Goal: Transaction & Acquisition: Download file/media

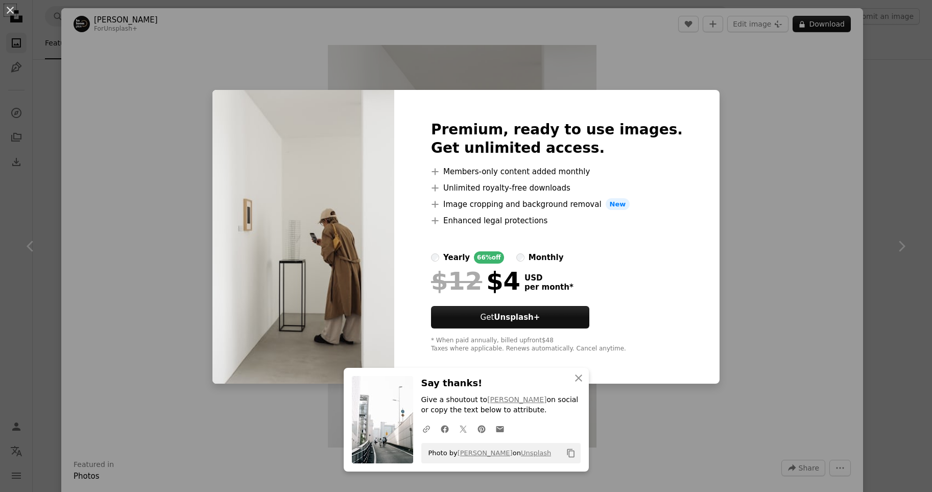
scroll to position [775, 0]
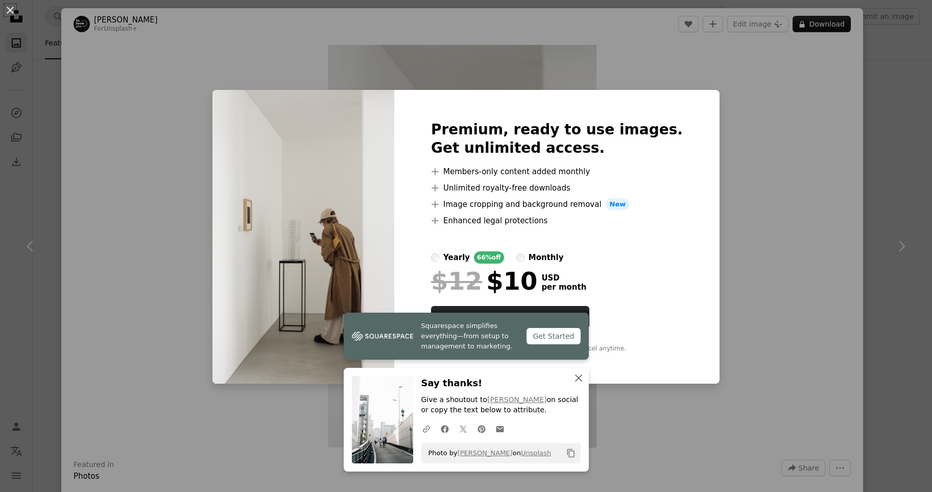
click at [580, 378] on icon "An X shape" at bounding box center [579, 378] width 12 height 12
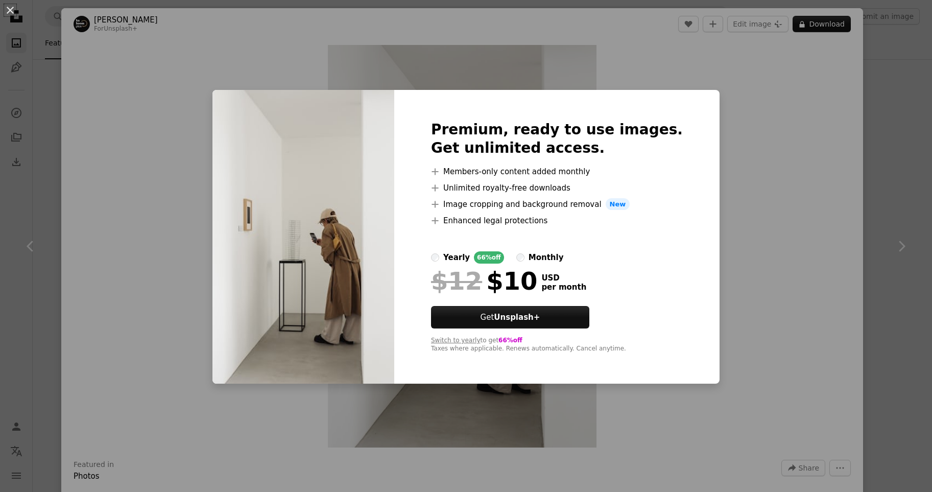
click at [867, 217] on div "An X shape Premium, ready to use images. Get unlimited access. A plus sign Memb…" at bounding box center [466, 246] width 932 height 492
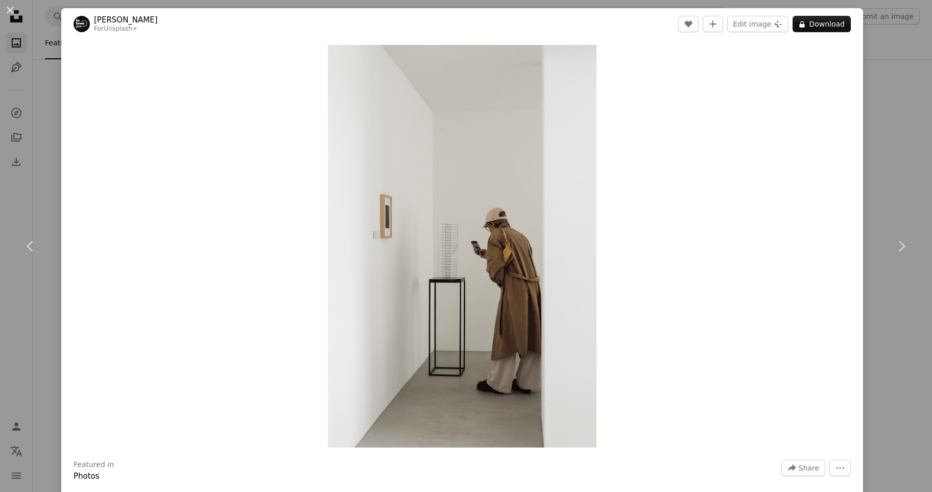
click at [891, 162] on div "An X shape Chevron left Chevron right [PERSON_NAME] For Unsplash+ A heart A plu…" at bounding box center [466, 246] width 932 height 492
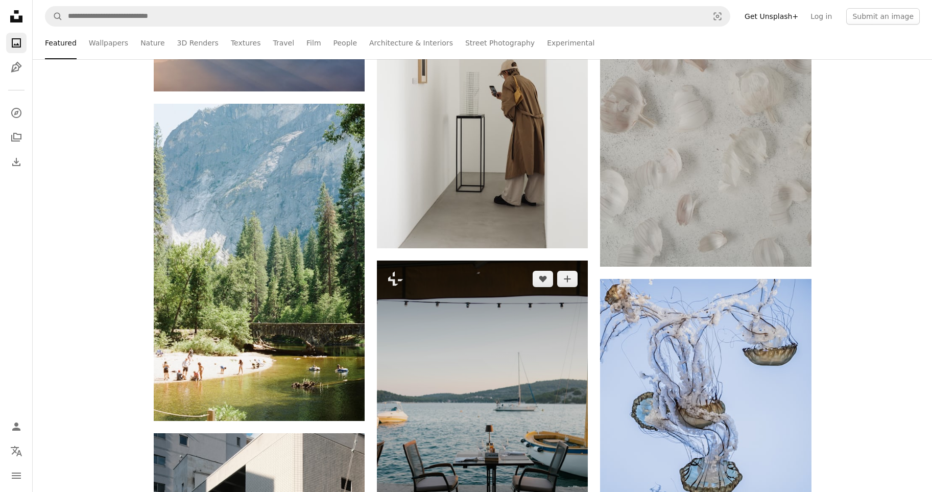
scroll to position [916, 0]
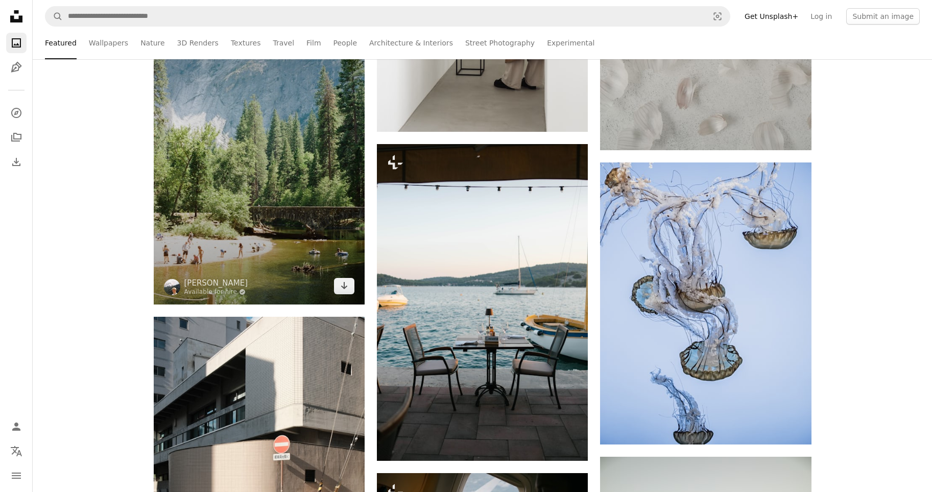
click at [299, 205] on img at bounding box center [259, 145] width 211 height 317
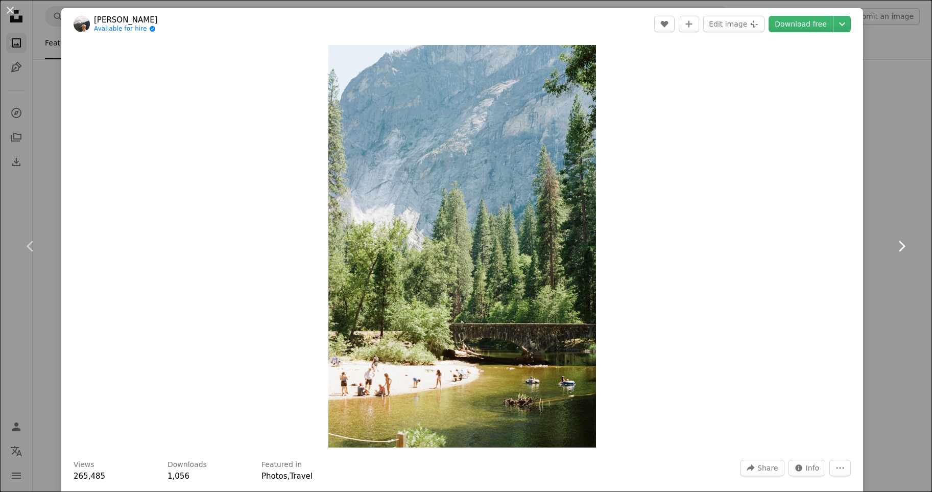
click at [912, 217] on link "Chevron right" at bounding box center [901, 246] width 61 height 98
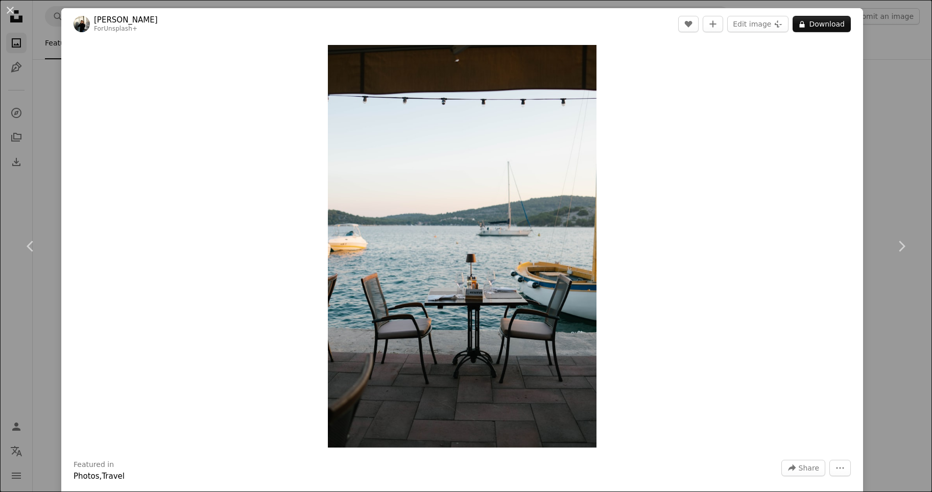
click at [923, 153] on div "An X shape Chevron left Chevron right [PERSON_NAME] For Unsplash+ A heart A plu…" at bounding box center [466, 246] width 932 height 492
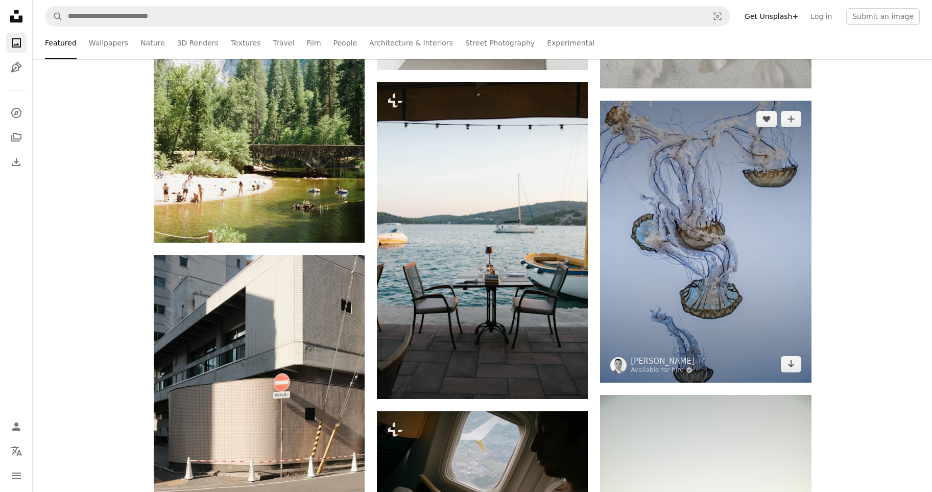
scroll to position [987, 0]
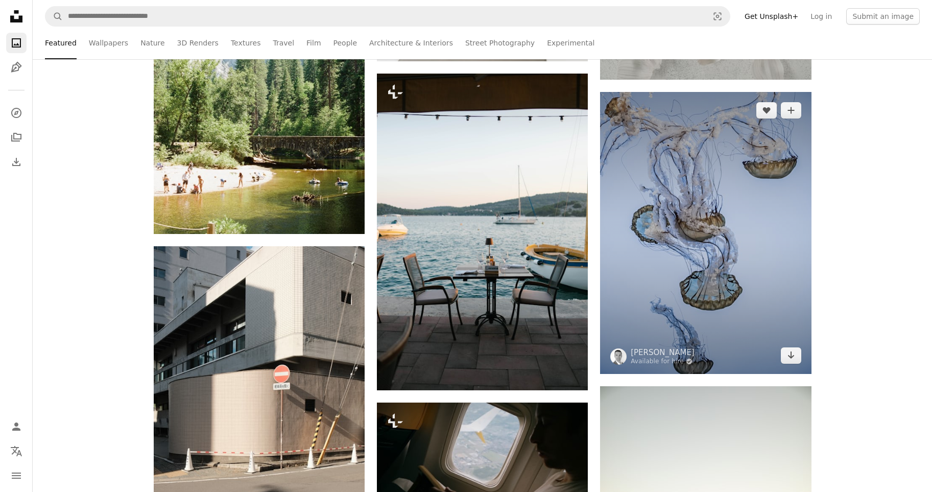
click at [735, 237] on img at bounding box center [705, 232] width 211 height 281
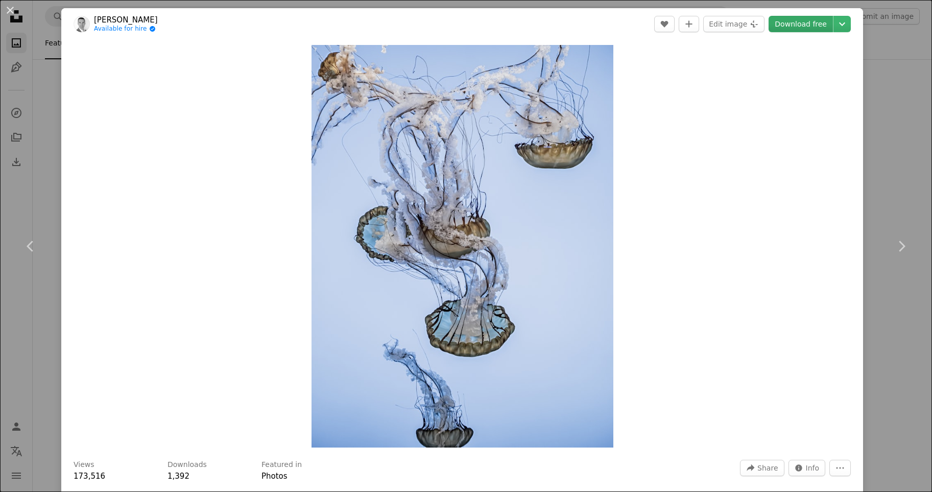
click at [799, 18] on link "Download free" at bounding box center [801, 24] width 64 height 16
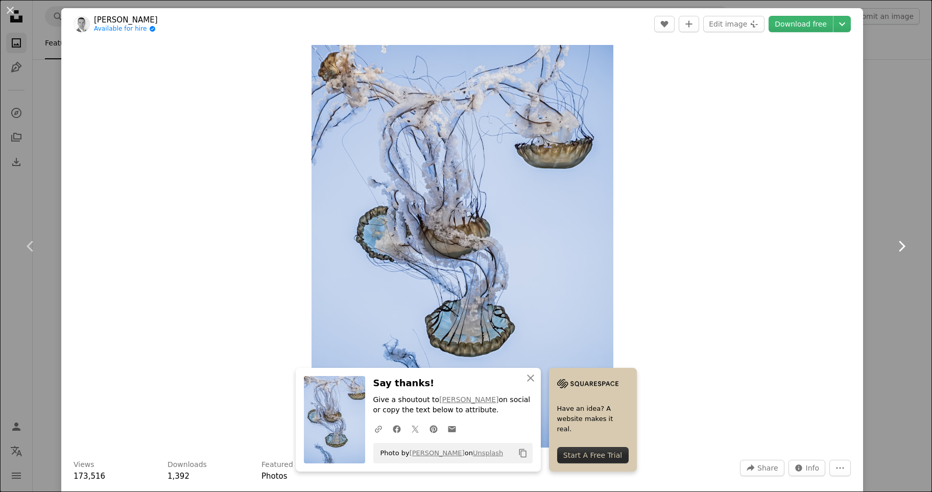
click at [931, 200] on link "Chevron right" at bounding box center [901, 246] width 61 height 98
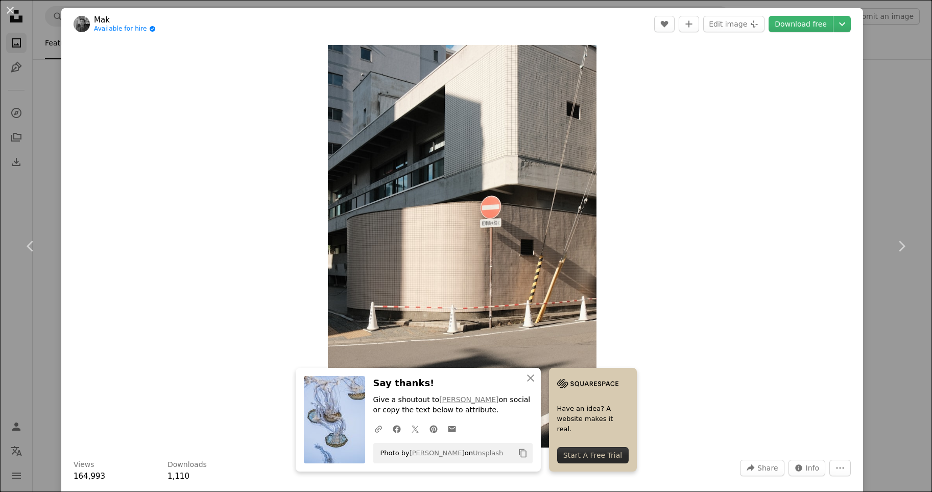
click at [890, 153] on div "An X shape Chevron left Chevron right An X shape Close Say thanks! Give a shout…" at bounding box center [466, 246] width 932 height 492
